Goal: Find contact information: Find contact information

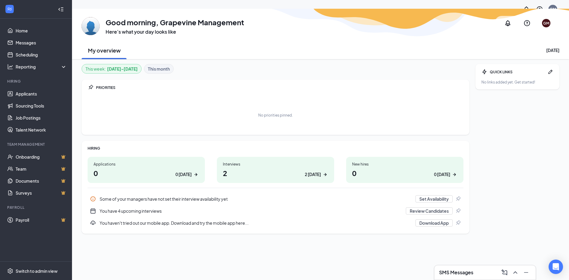
scroll to position [19, 0]
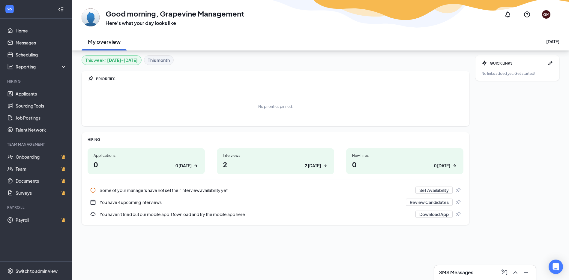
click at [491, 269] on div "SMS Messages" at bounding box center [485, 272] width 92 height 10
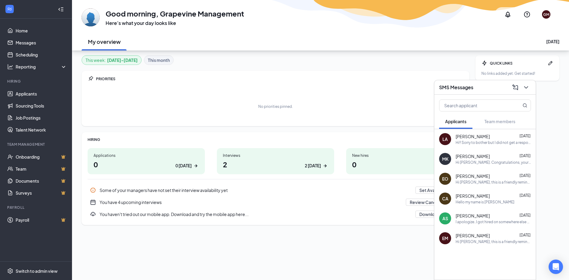
click at [449, 140] on div "LA" at bounding box center [445, 139] width 12 height 12
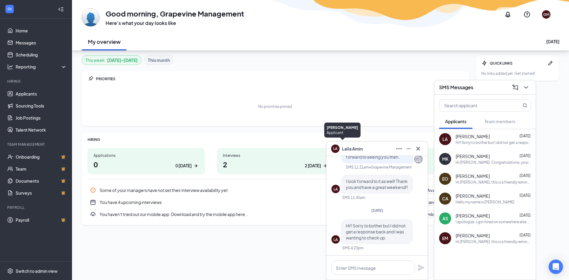
click at [340, 149] on div "LA" at bounding box center [335, 147] width 13 height 13
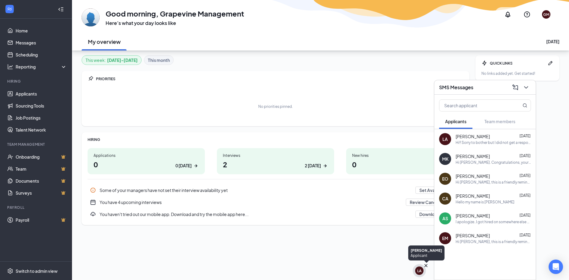
click at [421, 272] on div "LA" at bounding box center [420, 270] width 4 height 5
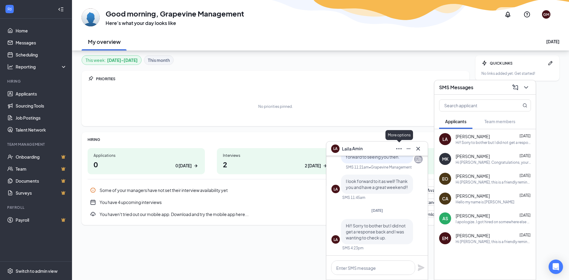
click at [400, 148] on icon "Ellipses" at bounding box center [399, 148] width 7 height 7
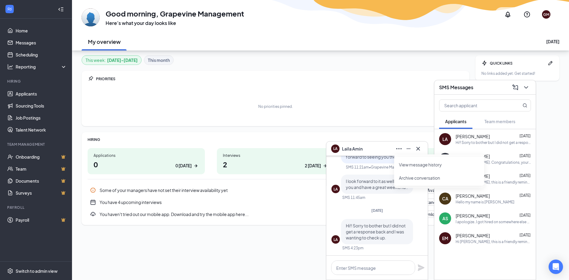
click at [413, 164] on link "View message history" at bounding box center [439, 164] width 80 height 6
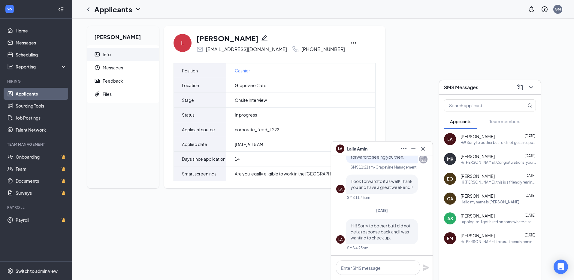
click at [379, 58] on div "Laila Amin Info Messages Feedback Files L Laila Amin lailaamin4@icloud.com +1 (…" at bounding box center [322, 109] width 481 height 167
drag, startPoint x: 207, startPoint y: 49, endPoint x: 258, endPoint y: 50, distance: 51.7
click at [258, 50] on div "lailaamin4@icloud.com" at bounding box center [246, 49] width 81 height 6
copy div "ailaamin4@icloud.com"
drag, startPoint x: 206, startPoint y: 50, endPoint x: 258, endPoint y: 53, distance: 52.0
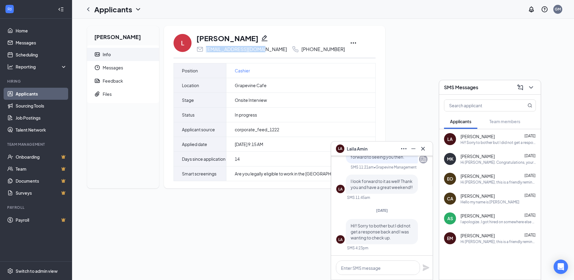
click at [258, 53] on div "L Laila Amin lailaamin4@icloud.com +1 (469) 268-7507 Position Cashier Location …" at bounding box center [275, 107] width 202 height 148
copy div "lailaamin4@icloud.com"
drag, startPoint x: 280, startPoint y: 50, endPoint x: 324, endPoint y: 53, distance: 44.0
click at [324, 53] on div "L Laila Amin lailaamin4@icloud.com +1 (469) 268-7507 Position Cashier Location …" at bounding box center [275, 107] width 202 height 148
copy div "(469) 268-7507"
